Goal: Find specific page/section: Find specific page/section

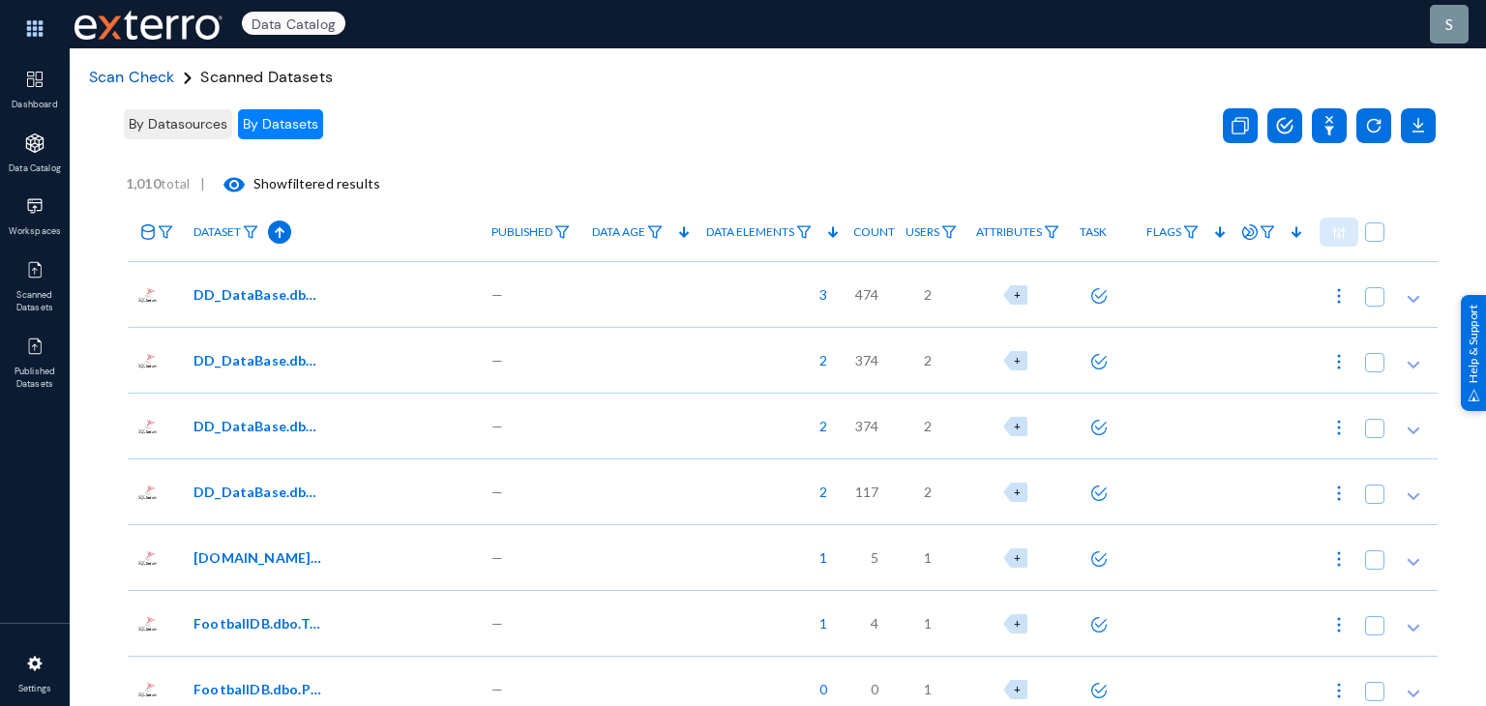
click at [148, 71] on span "Scan Check" at bounding box center [132, 77] width 86 height 20
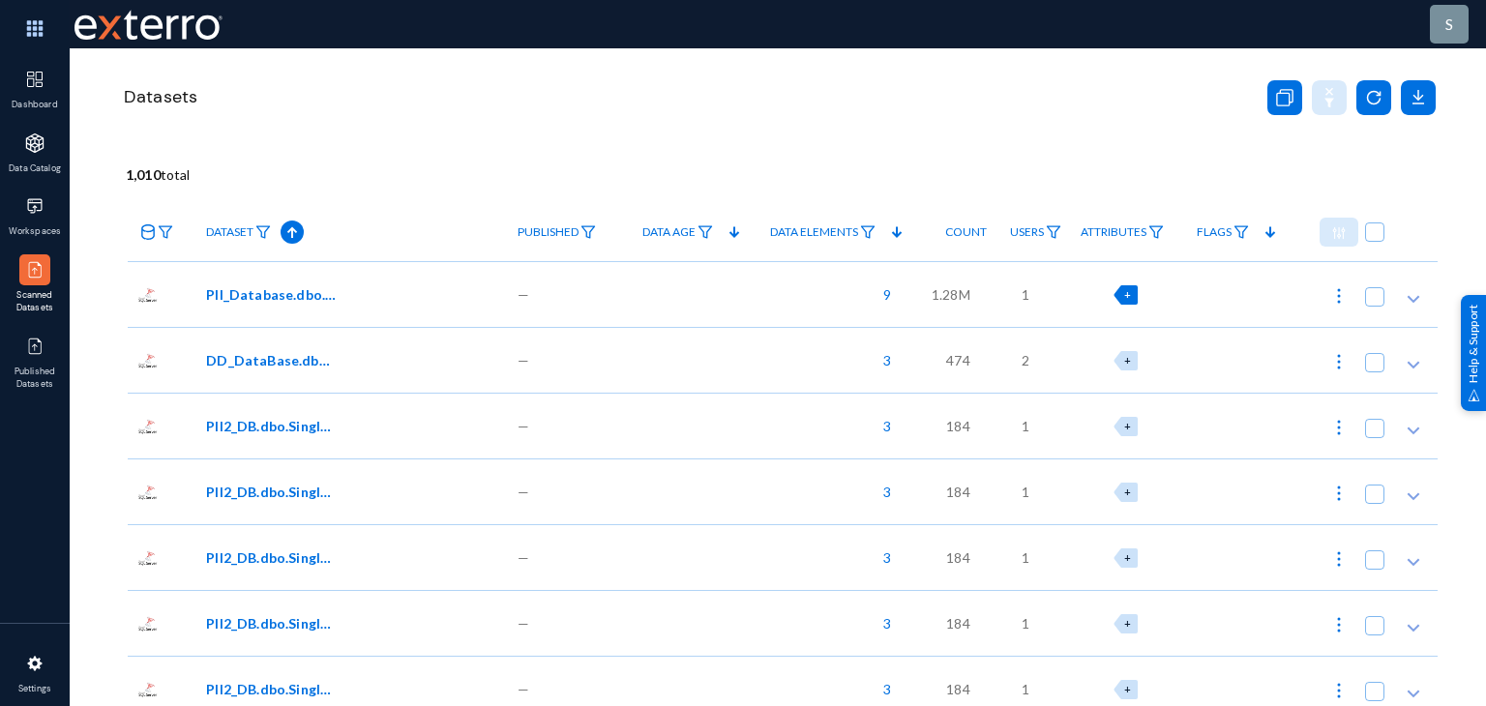
click at [1128, 292] on div "+" at bounding box center [1125, 294] width 24 height 19
checkbox input "true"
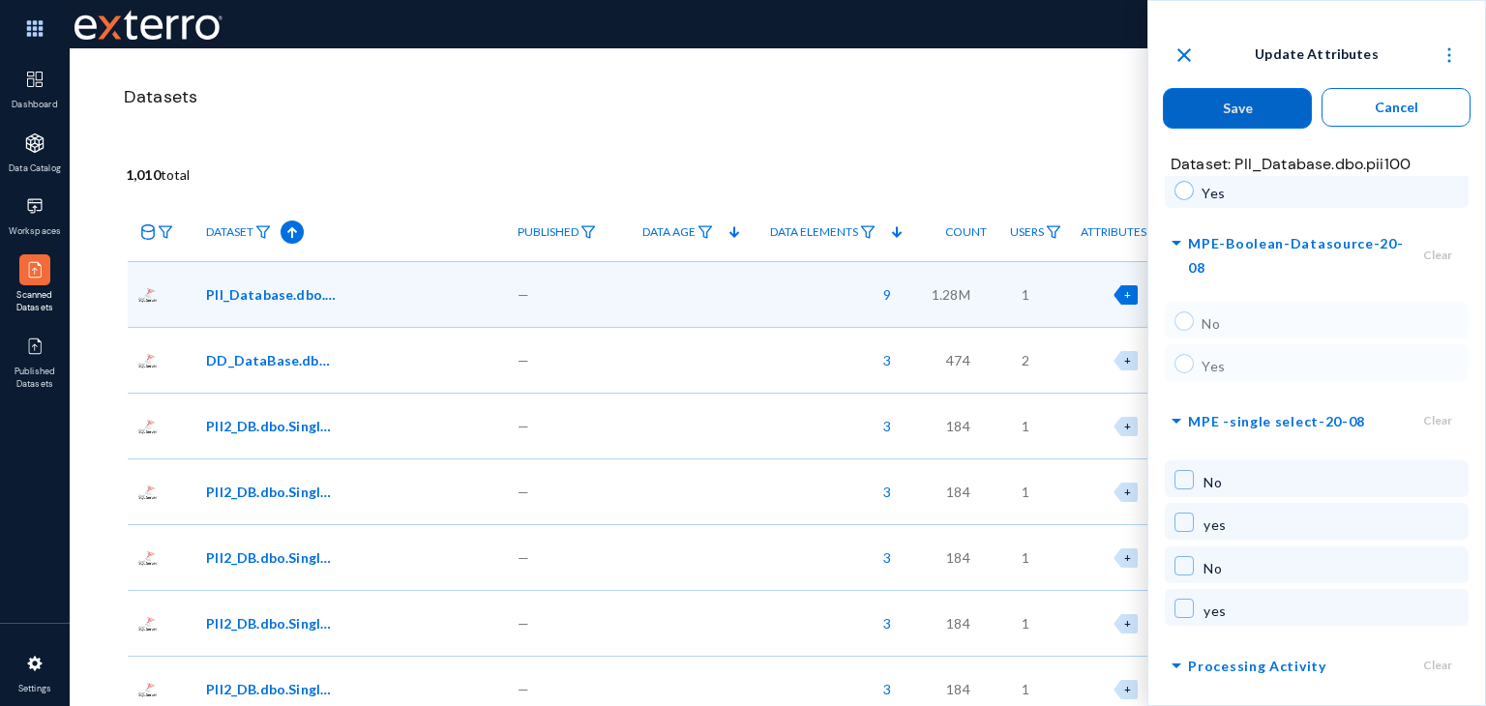
scroll to position [500, 0]
click at [1175, 652] on span "arrow_drop_down" at bounding box center [1176, 664] width 23 height 24
click at [1184, 655] on span "arrow_right" at bounding box center [1176, 667] width 23 height 24
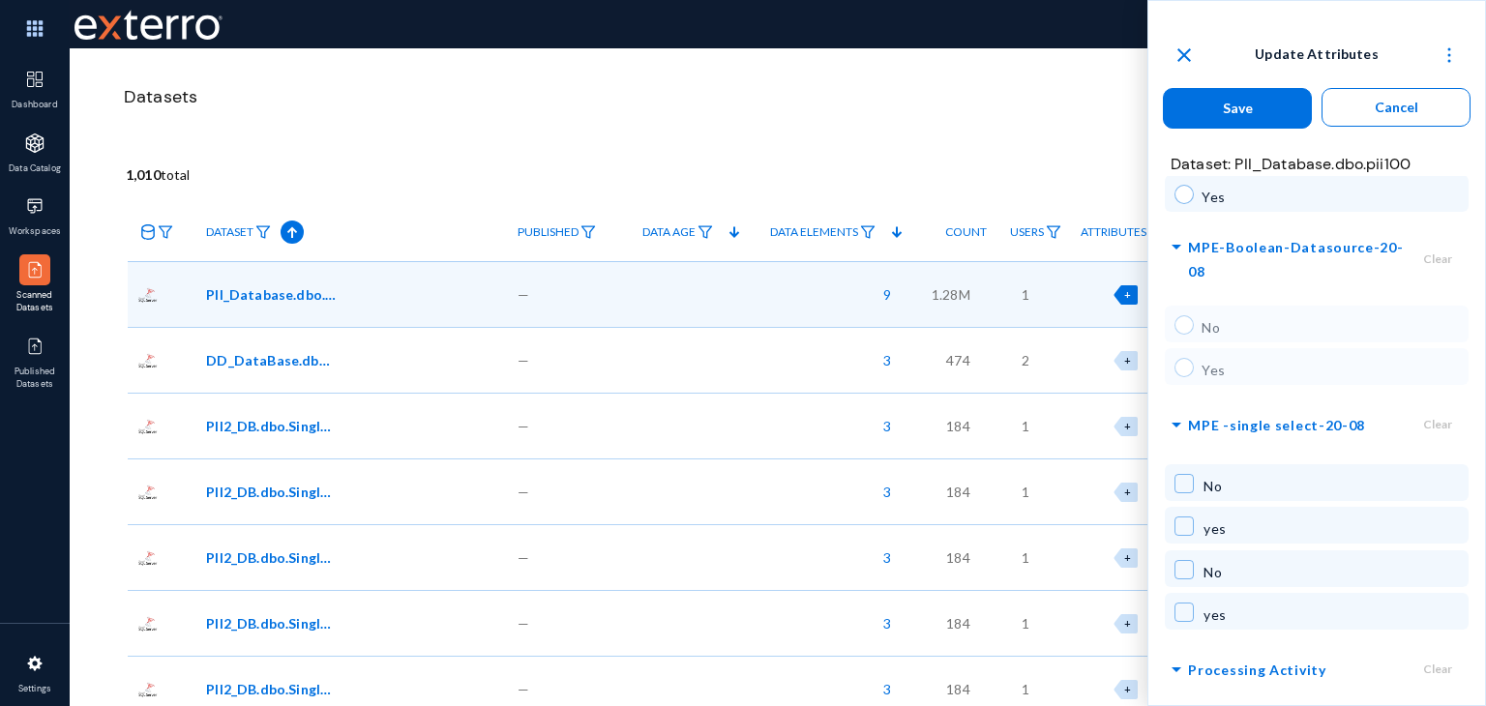
scroll to position [500, 0]
click at [1176, 652] on span "arrow_drop_down" at bounding box center [1176, 664] width 23 height 24
click at [1207, 652] on span "Processing Activity" at bounding box center [1256, 664] width 137 height 24
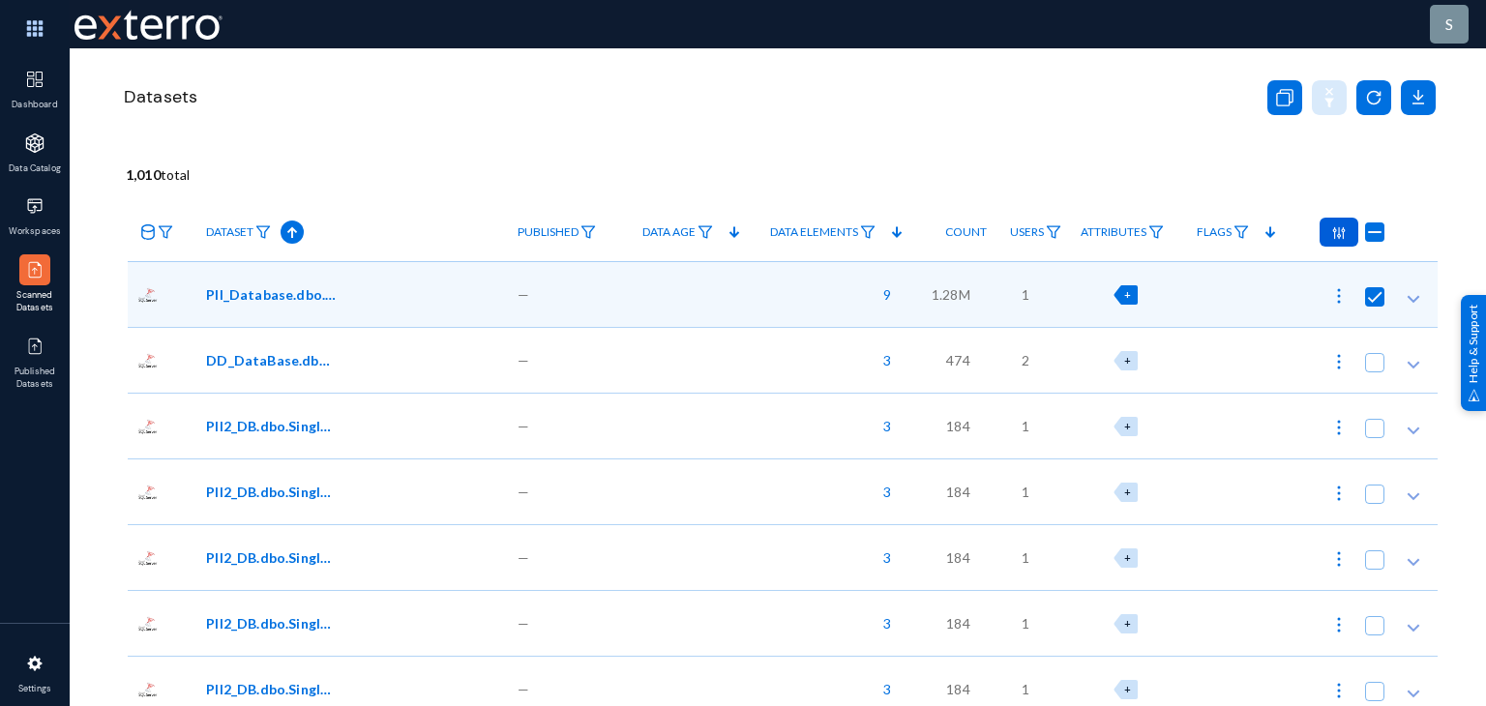
click at [970, 72] on div "Datasets" at bounding box center [779, 120] width 1316 height 145
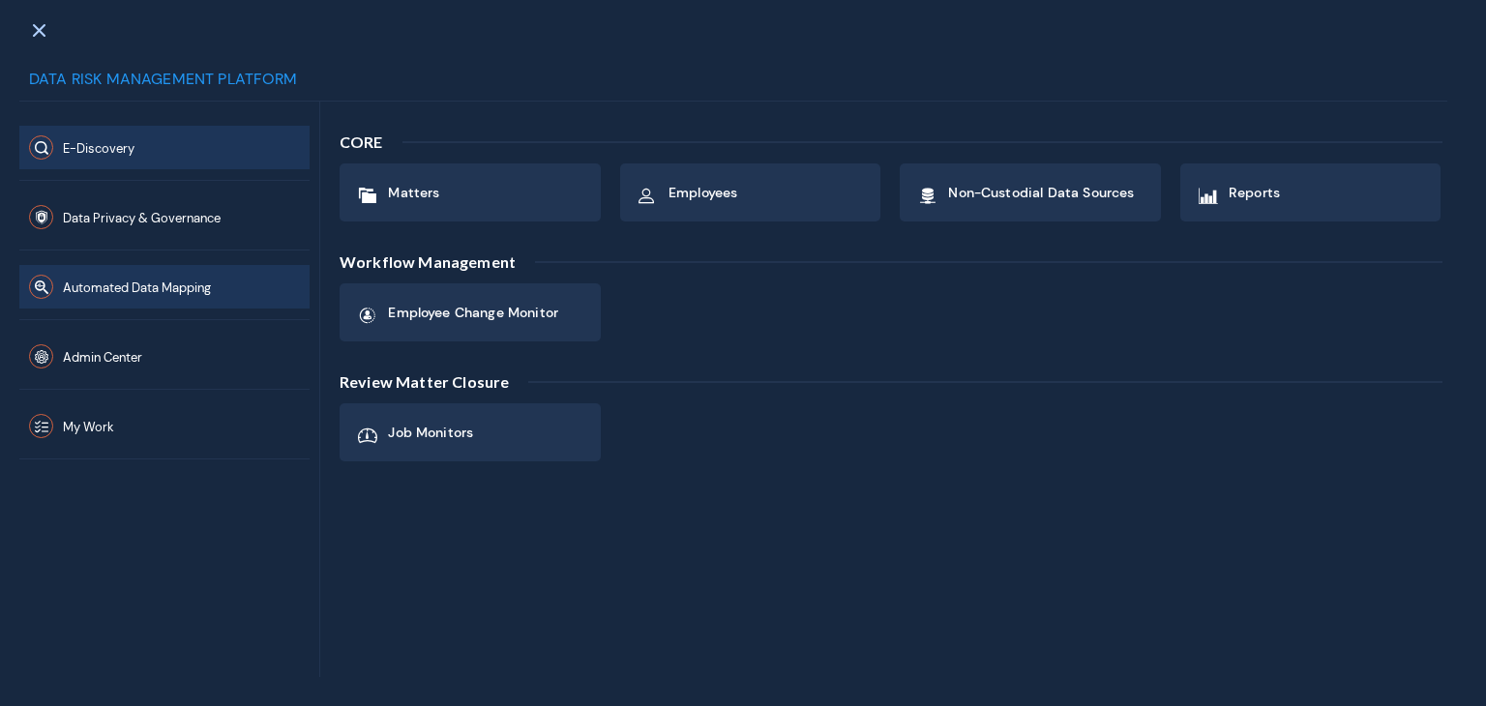
click at [139, 290] on span "Automated Data Mapping" at bounding box center [137, 288] width 148 height 16
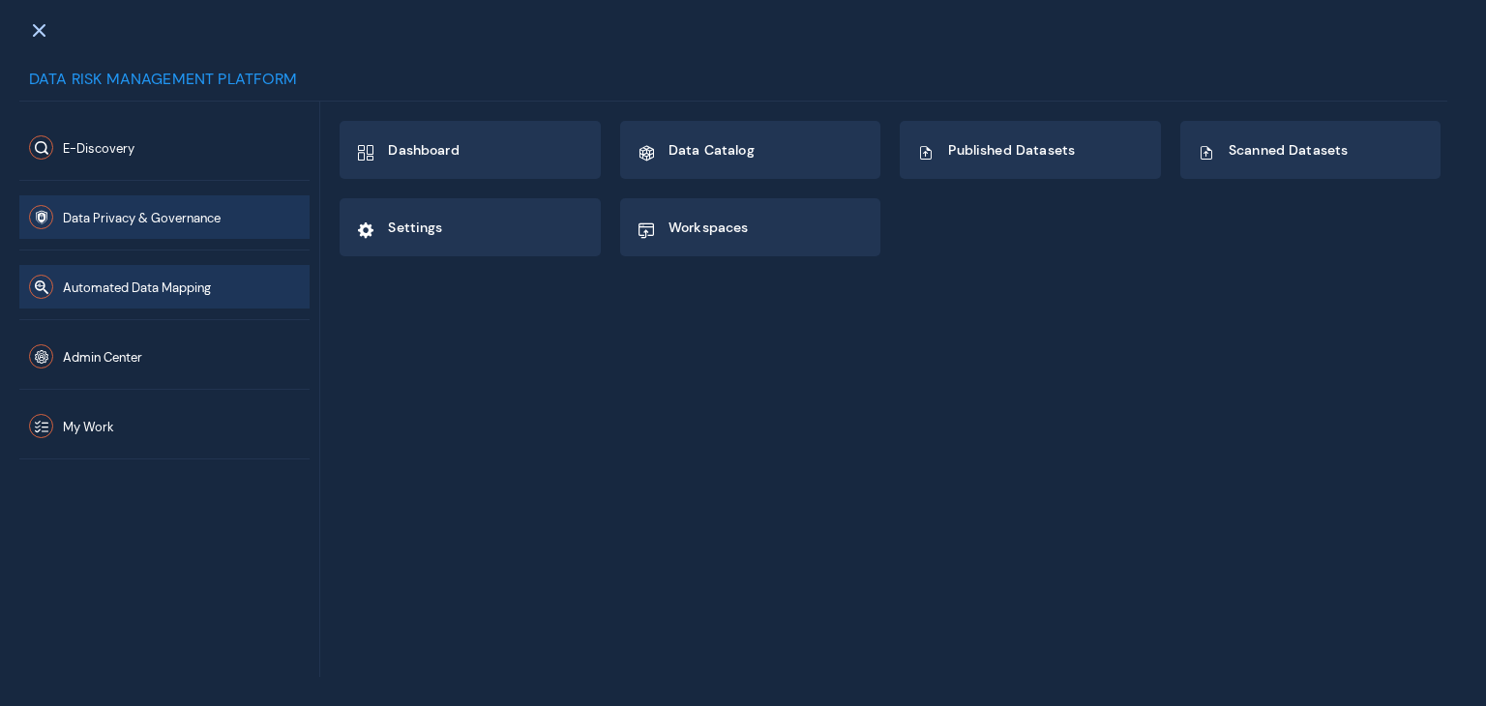
click at [239, 229] on button "Data Privacy & Governance" at bounding box center [164, 217] width 290 height 44
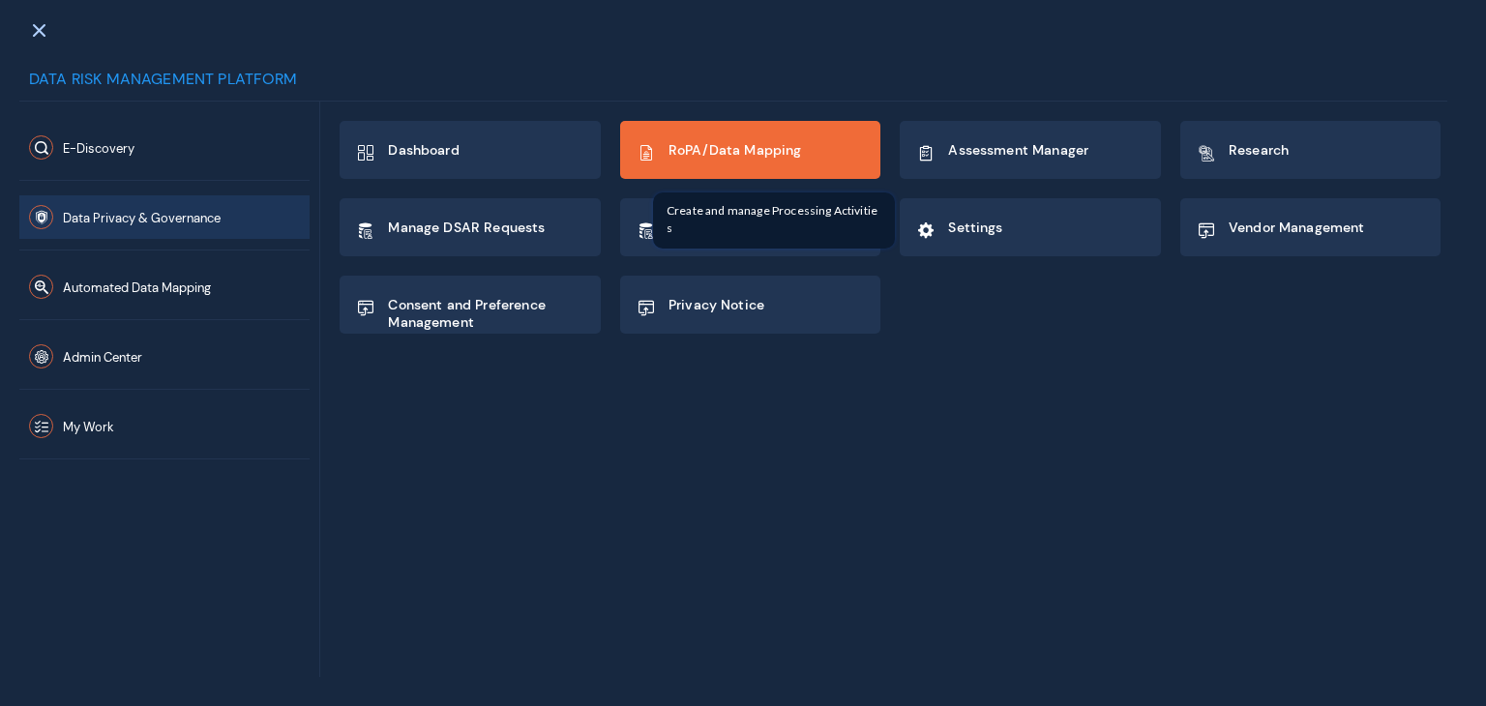
click at [742, 166] on div "RoPA/Data Mapping" at bounding box center [734, 152] width 133 height 33
